Goal: Navigation & Orientation: Understand site structure

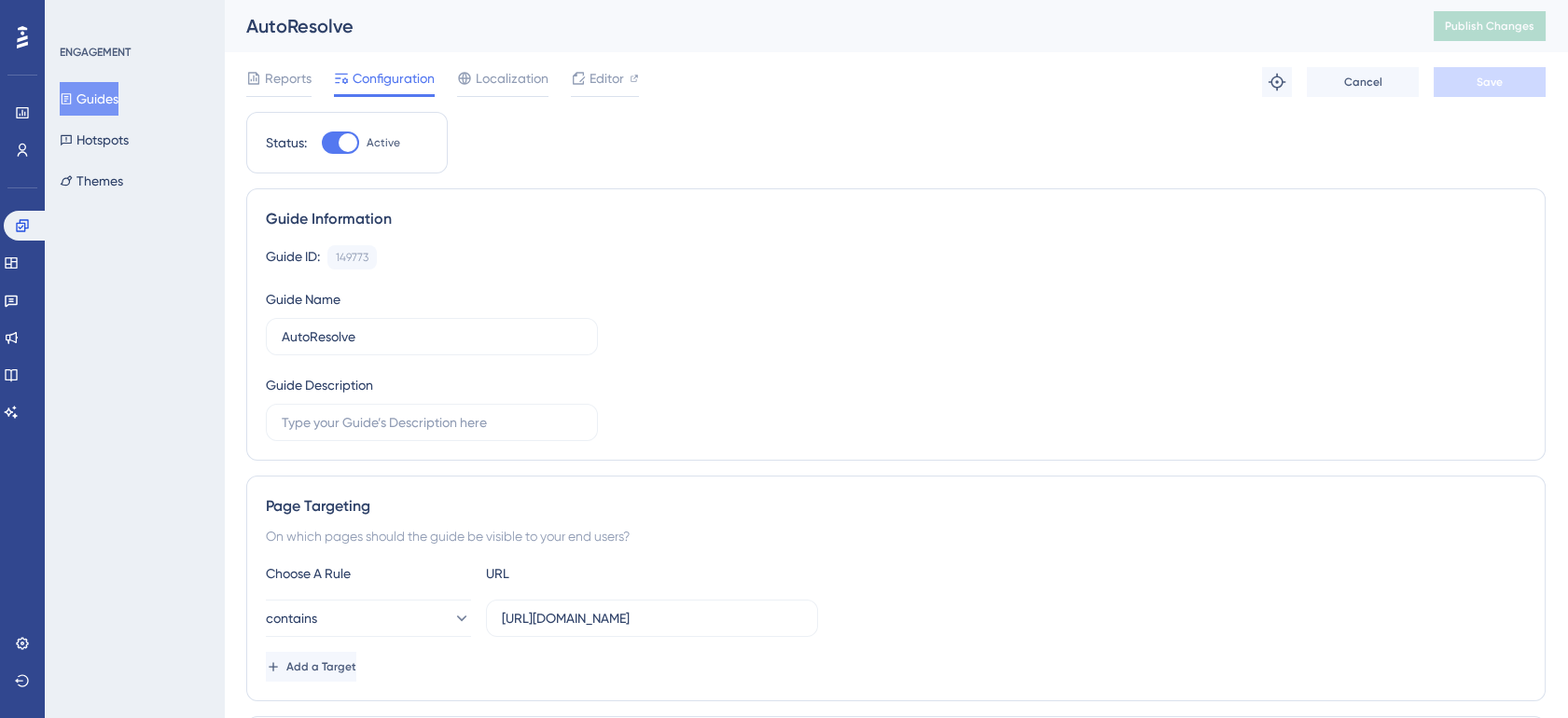
click at [298, 83] on span "Reports" at bounding box center [288, 78] width 47 height 22
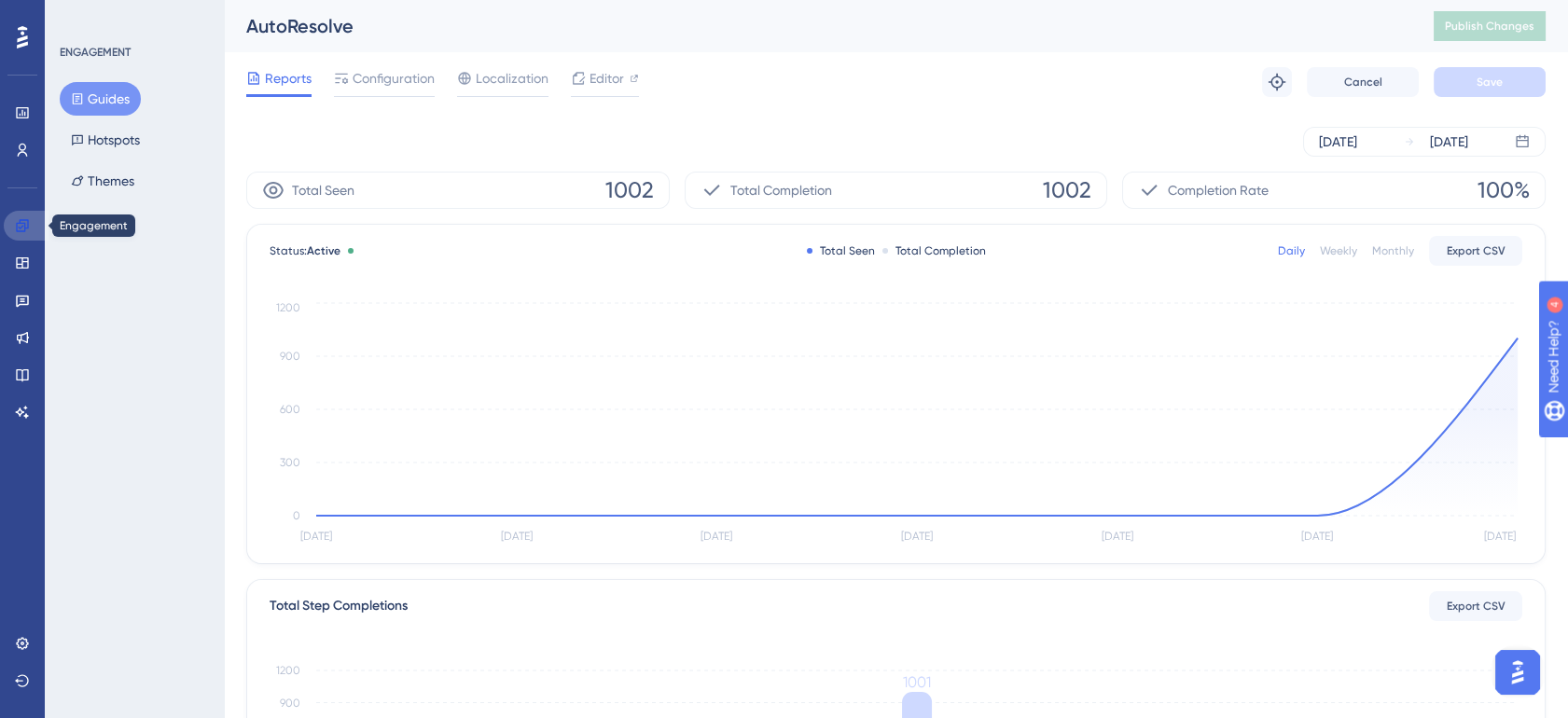
click at [29, 229] on icon at bounding box center [21, 225] width 15 height 15
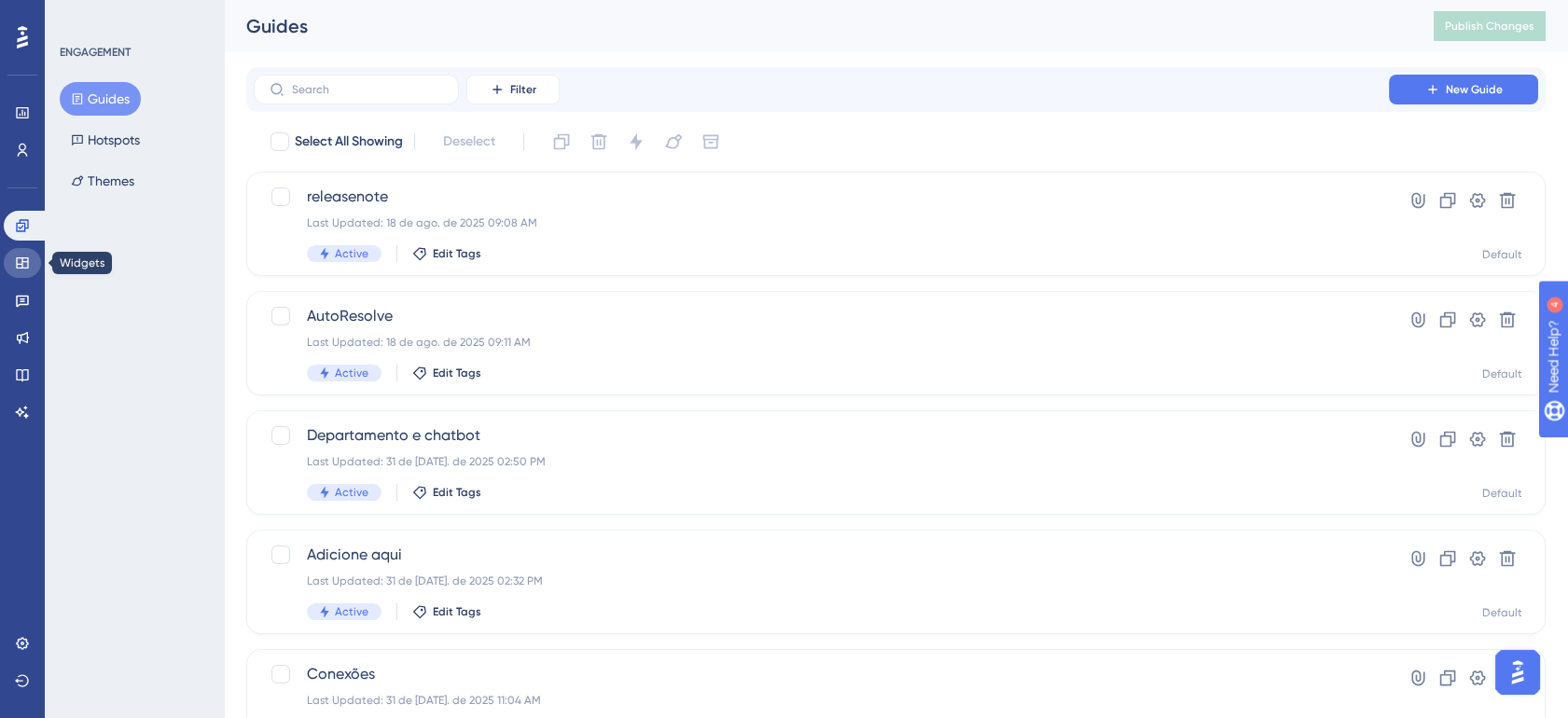
click at [28, 252] on link at bounding box center [22, 263] width 38 height 30
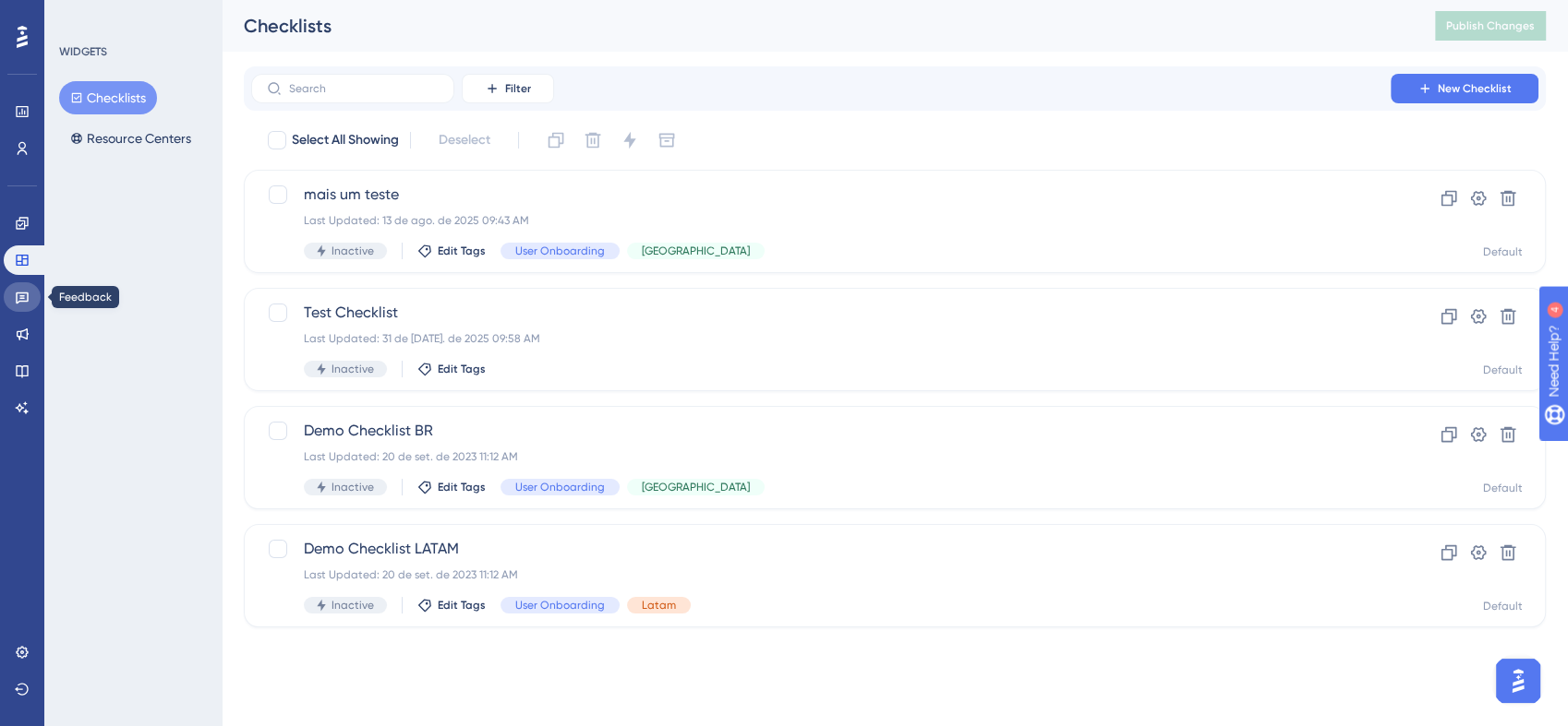
click at [14, 305] on link at bounding box center [22, 297] width 37 height 30
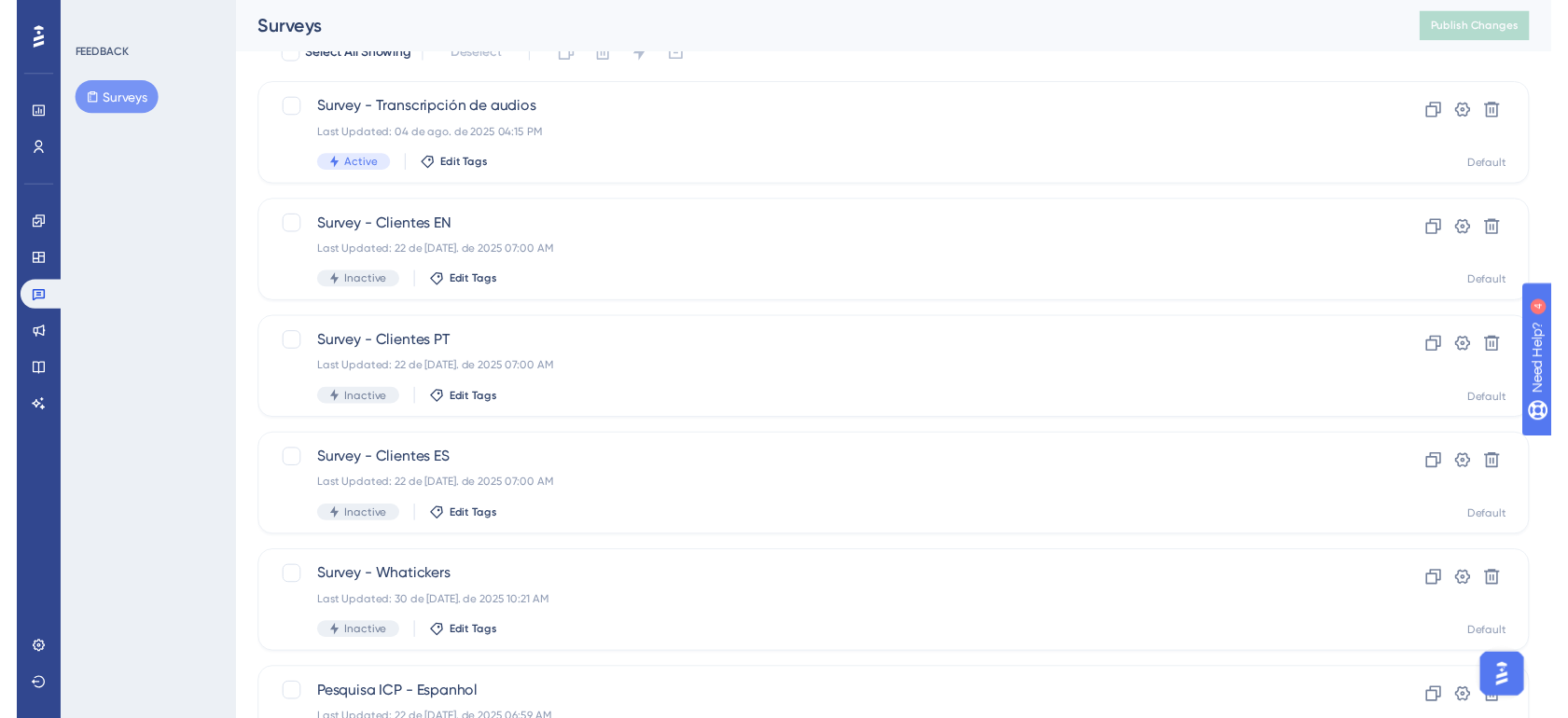
scroll to position [35, 0]
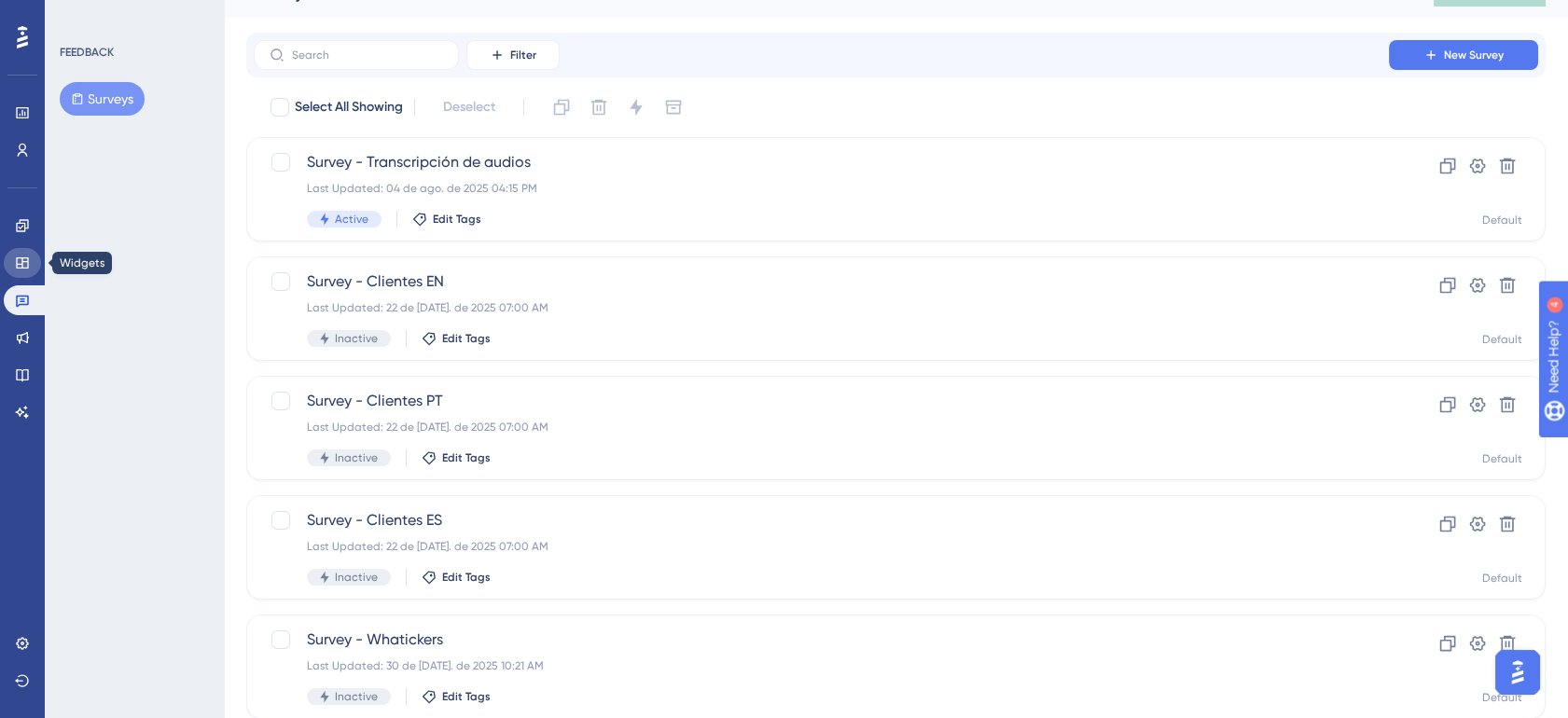
click at [27, 267] on icon at bounding box center [21, 264] width 13 height 12
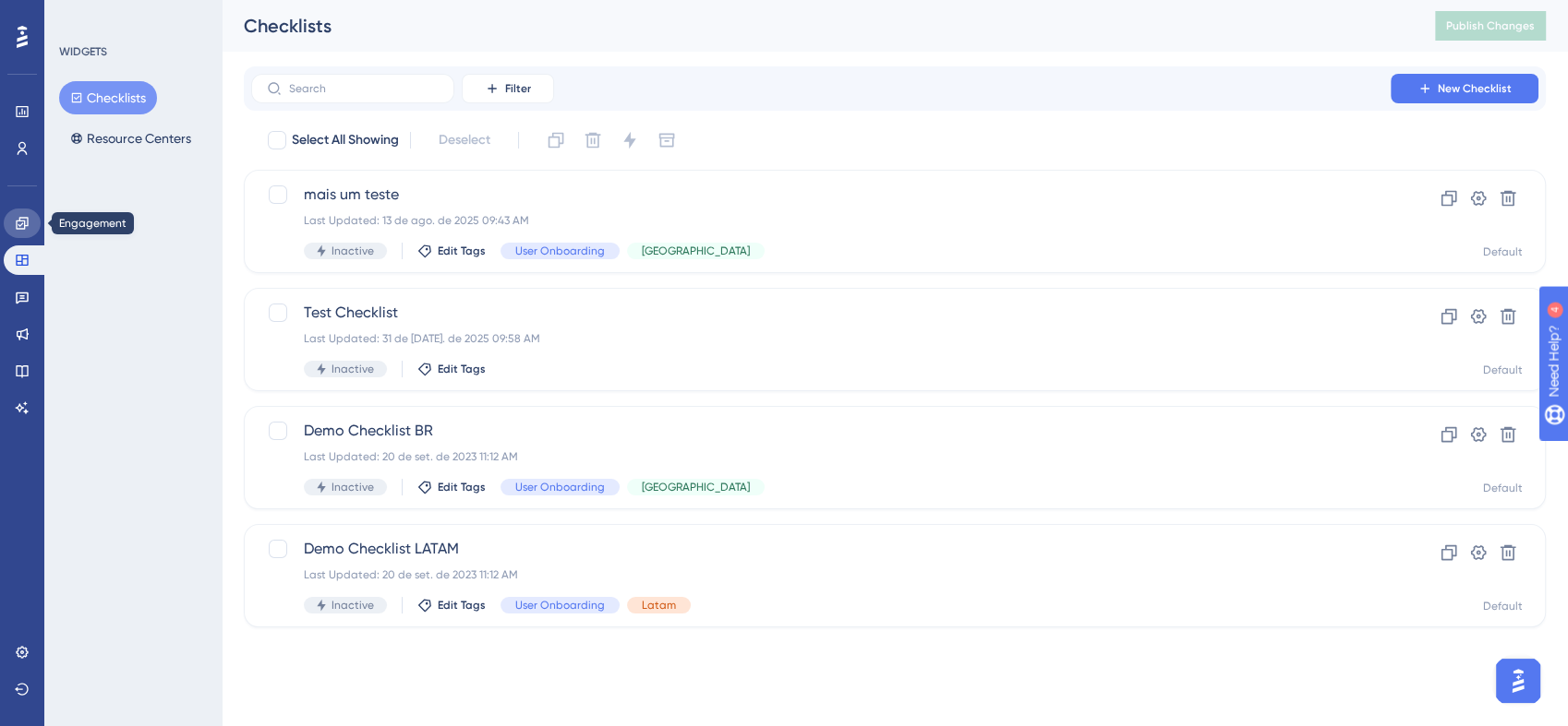
click at [27, 234] on link at bounding box center [22, 223] width 37 height 30
